Goal: Entertainment & Leisure: Consume media (video, audio)

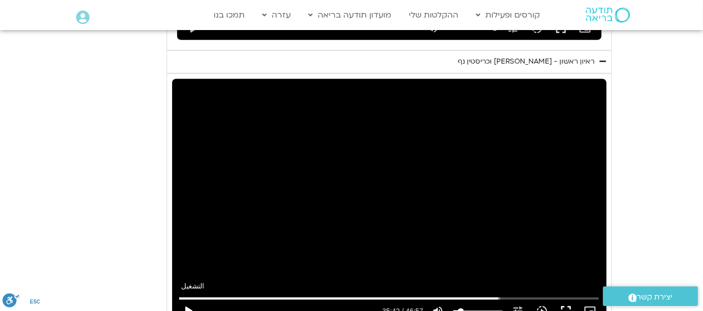
click at [193, 299] on button "play_arrow" at bounding box center [188, 311] width 24 height 24
drag, startPoint x: 452, startPoint y: 154, endPoint x: 176, endPoint y: 158, distance: 275.7
click at [176, 158] on div "تخطّي الإعلان 13:31 pause 41:03 / 46:57 volume_up كتم الصوت tune درجة الدقة تلق…" at bounding box center [389, 201] width 434 height 244
click at [365, 188] on div "تخطّي الإعلان 18:48 play_arrow 41:03 / 46:57 volume_up كتم الصوت tune درجة الدق…" at bounding box center [389, 201] width 434 height 244
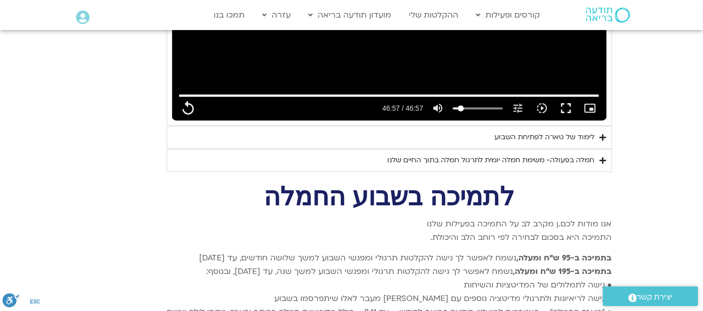
scroll to position [2033, 0]
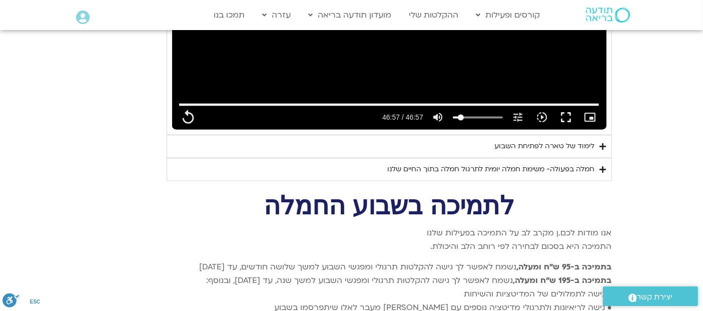
click at [597, 135] on summary "לימוד של טארה לפתיחת השבוע" at bounding box center [389, 146] width 445 height 23
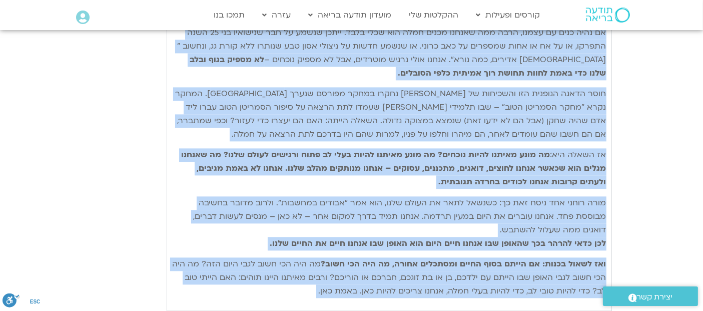
scroll to position [2235, 0]
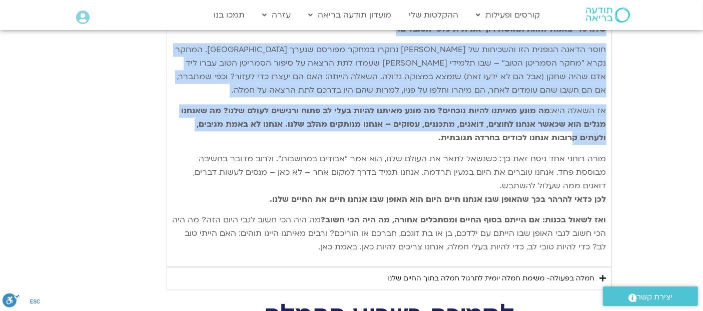
drag, startPoint x: 602, startPoint y: 72, endPoint x: 603, endPoint y: 113, distance: 41.5
click at [603, 113] on div "נתחיל את היום שלנו עם היסוד הבסיסי ביותר של חמלה – נוכחות קשובה המושרשת בגוף. א…" at bounding box center [389, 107] width 434 height 293
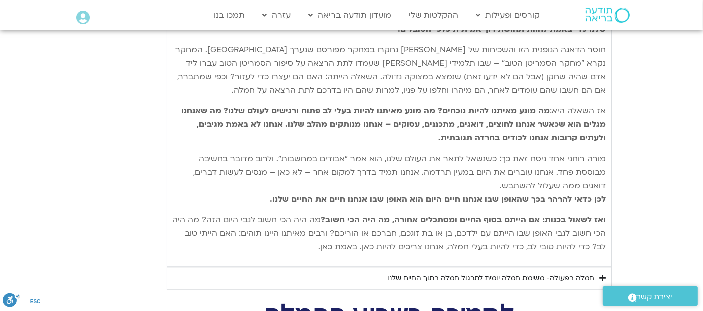
click at [609, 267] on summary "חמלה בפעולה- משימת חמלה יומית לתרגול חמלה בתוך החיים שלנו" at bounding box center [389, 278] width 445 height 23
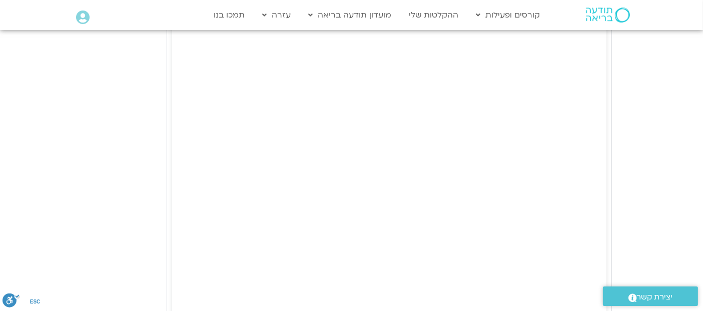
scroll to position [2794, 0]
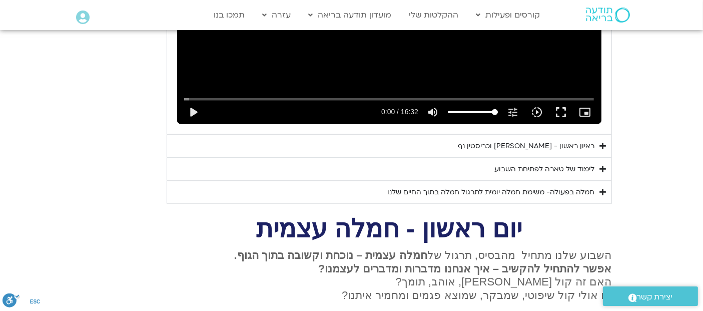
scroll to position [1212, 0]
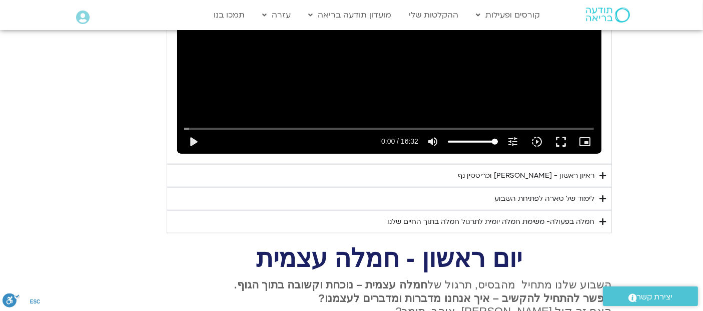
click at [600, 218] on icon "Accordion. Open links with Enter or Space, close with Escape, and navigate with…" at bounding box center [603, 222] width 7 height 8
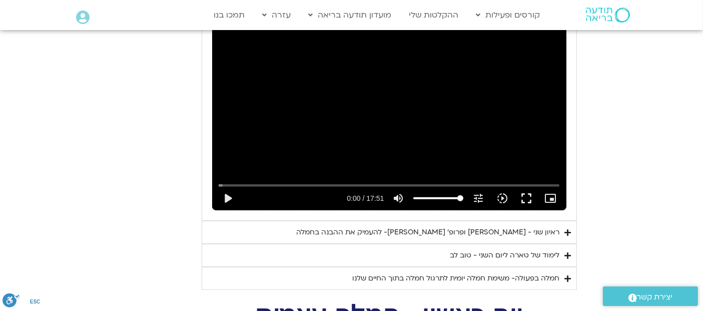
scroll to position [647, 0]
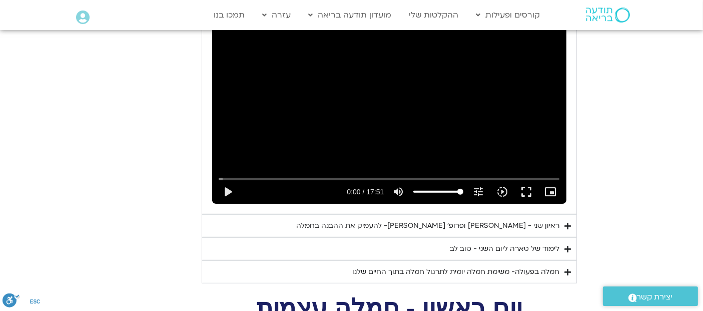
click at [568, 268] on icon "Accordion. Open links with Enter or Space, close with Escape, and navigate with…" at bounding box center [568, 272] width 7 height 8
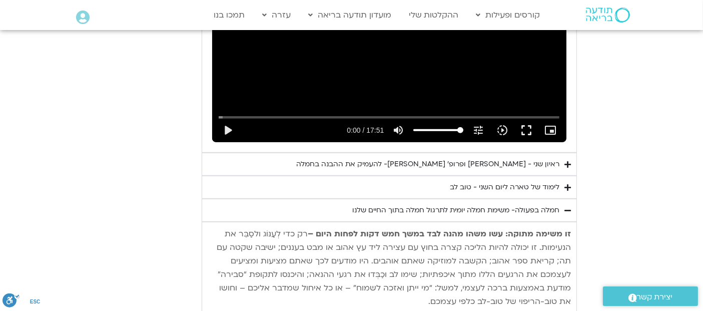
scroll to position [702, 0]
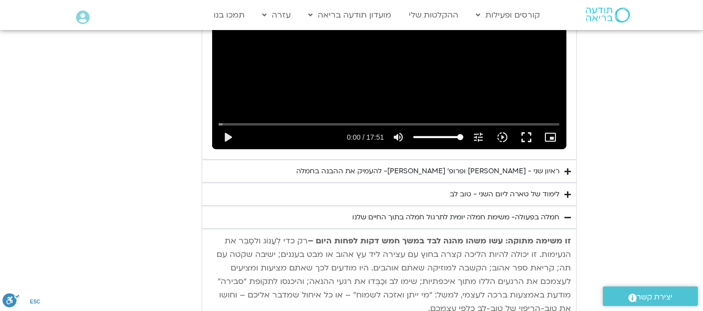
click at [566, 191] on icon "Accordion. Open links with Enter or Space, close with Escape, and navigate with…" at bounding box center [568, 195] width 7 height 8
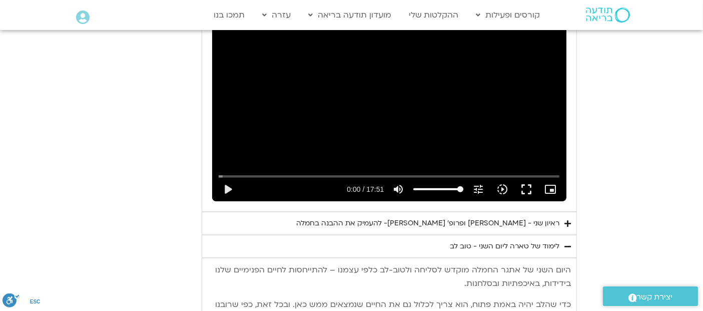
scroll to position [687, 0]
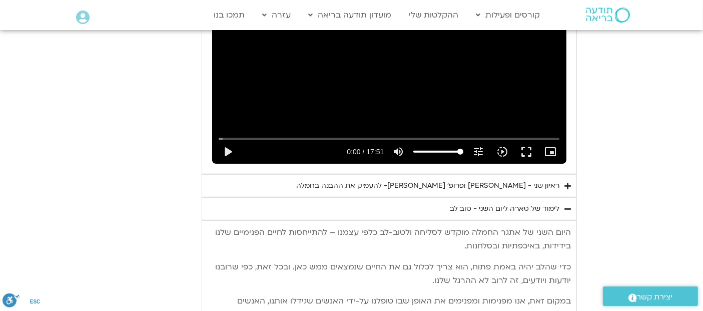
click at [570, 182] on icon "Accordion. Open links with Enter or Space, close with Escape, and navigate with…" at bounding box center [568, 186] width 7 height 8
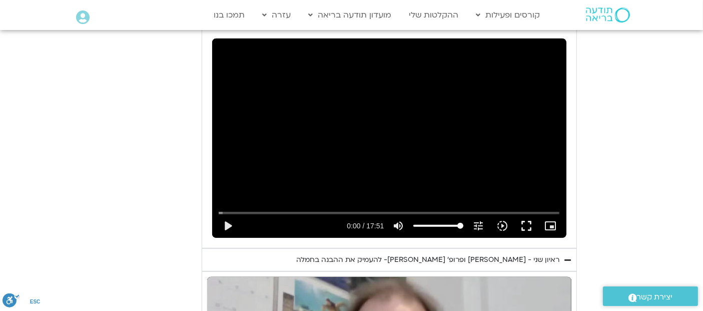
scroll to position [590, 0]
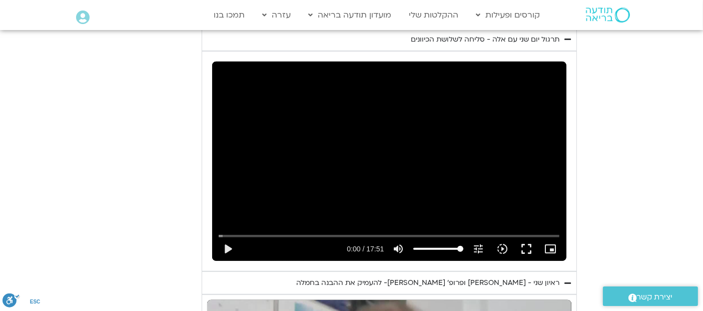
type input "2817.733333"
